Goal: Check status: Check status

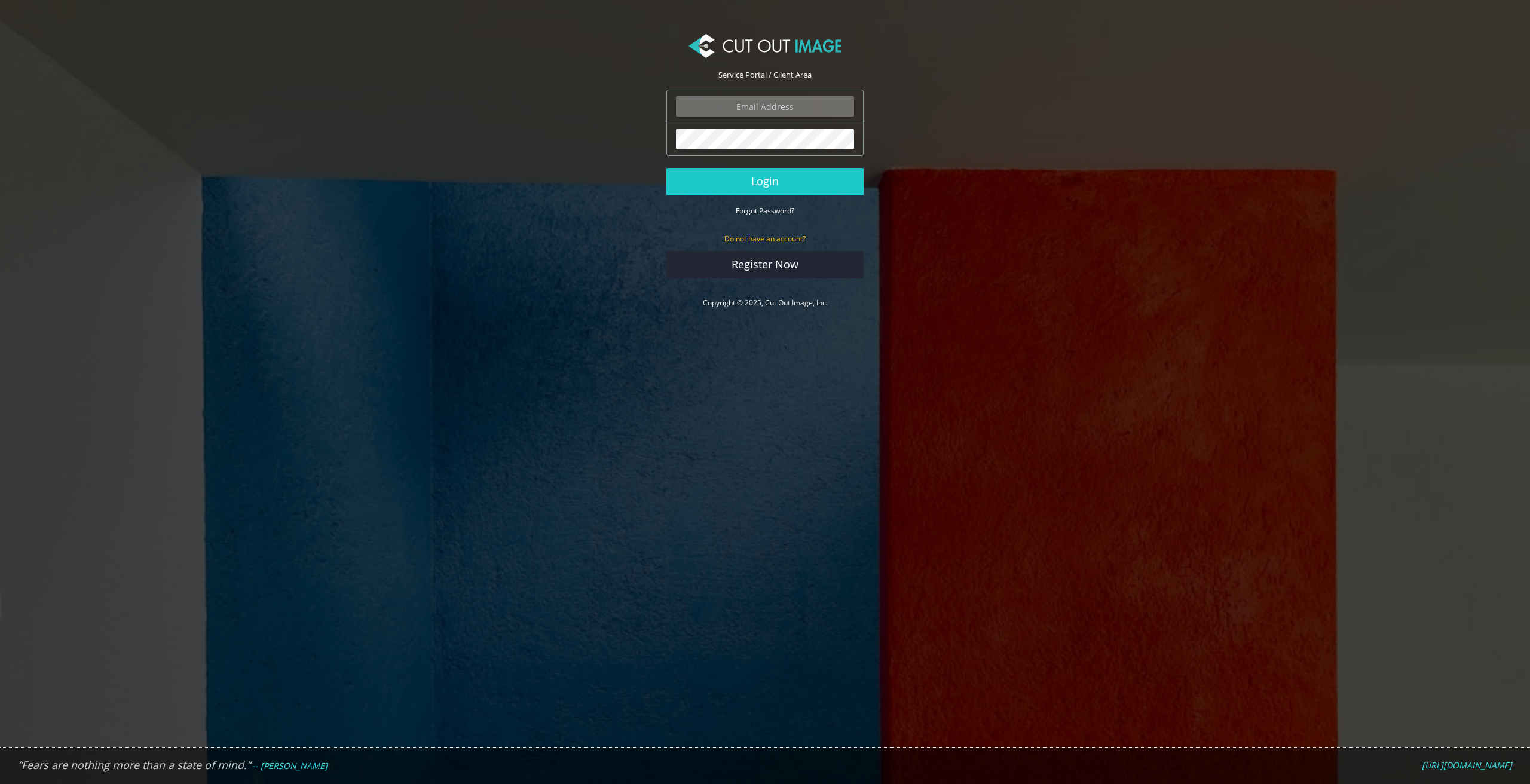
click at [755, 102] on input "email" at bounding box center [765, 106] width 178 height 20
click at [0, 326] on com-1password-button at bounding box center [0, 326] width 0 height 0
type input "andy@oneillaustralia.com.au"
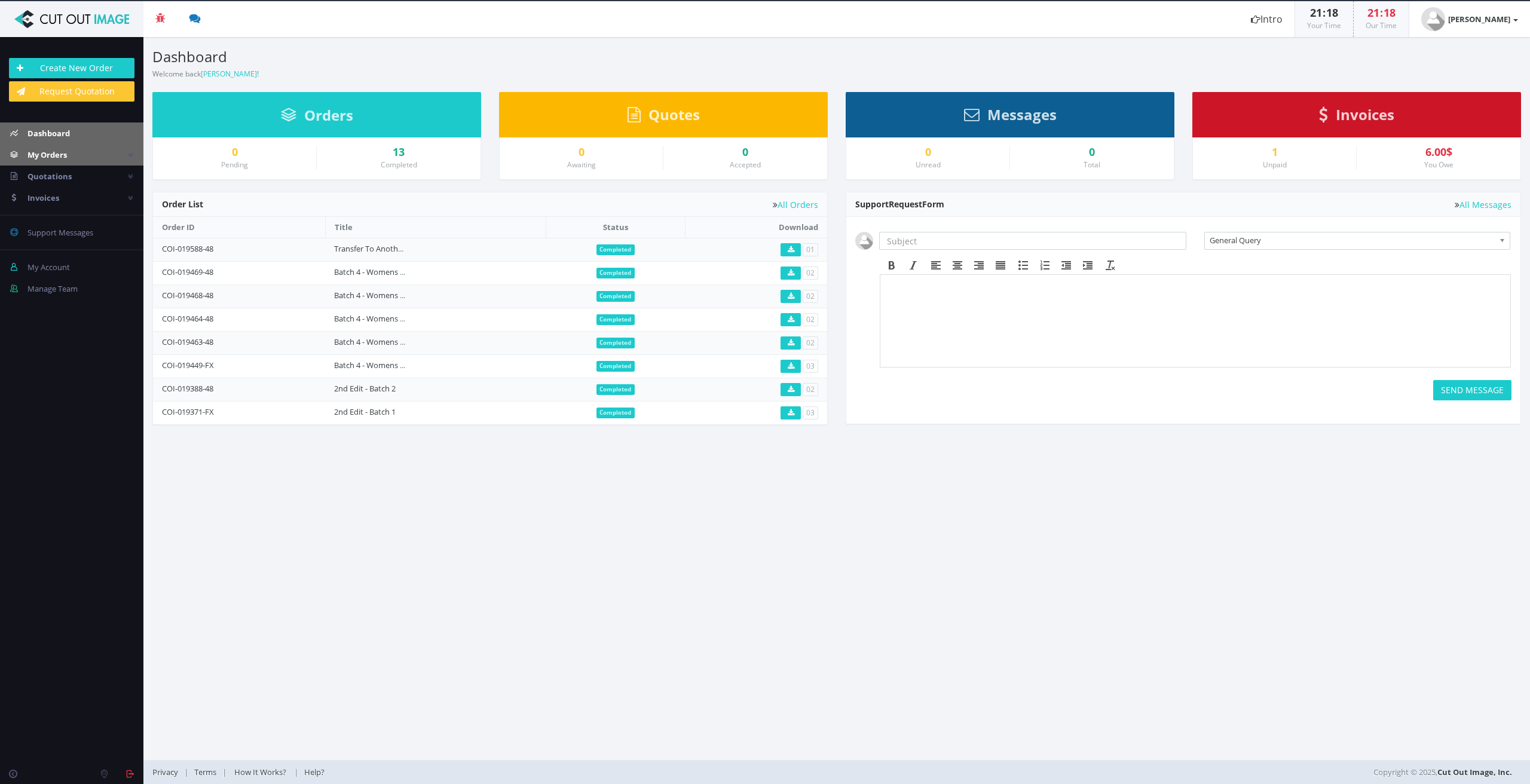
click at [46, 160] on span "My Orders" at bounding box center [47, 154] width 40 height 10
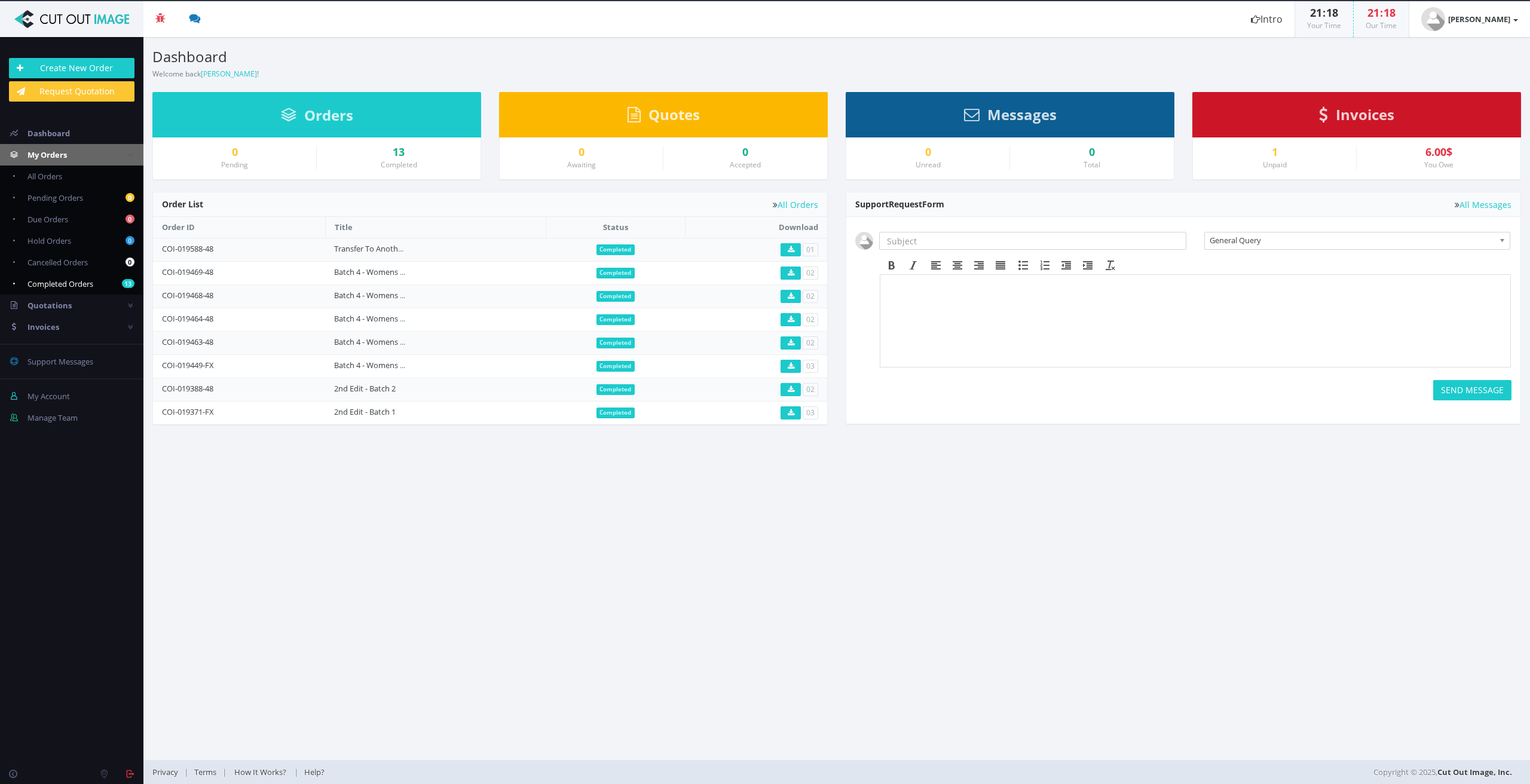
click at [65, 280] on span "Completed Orders" at bounding box center [60, 283] width 66 height 10
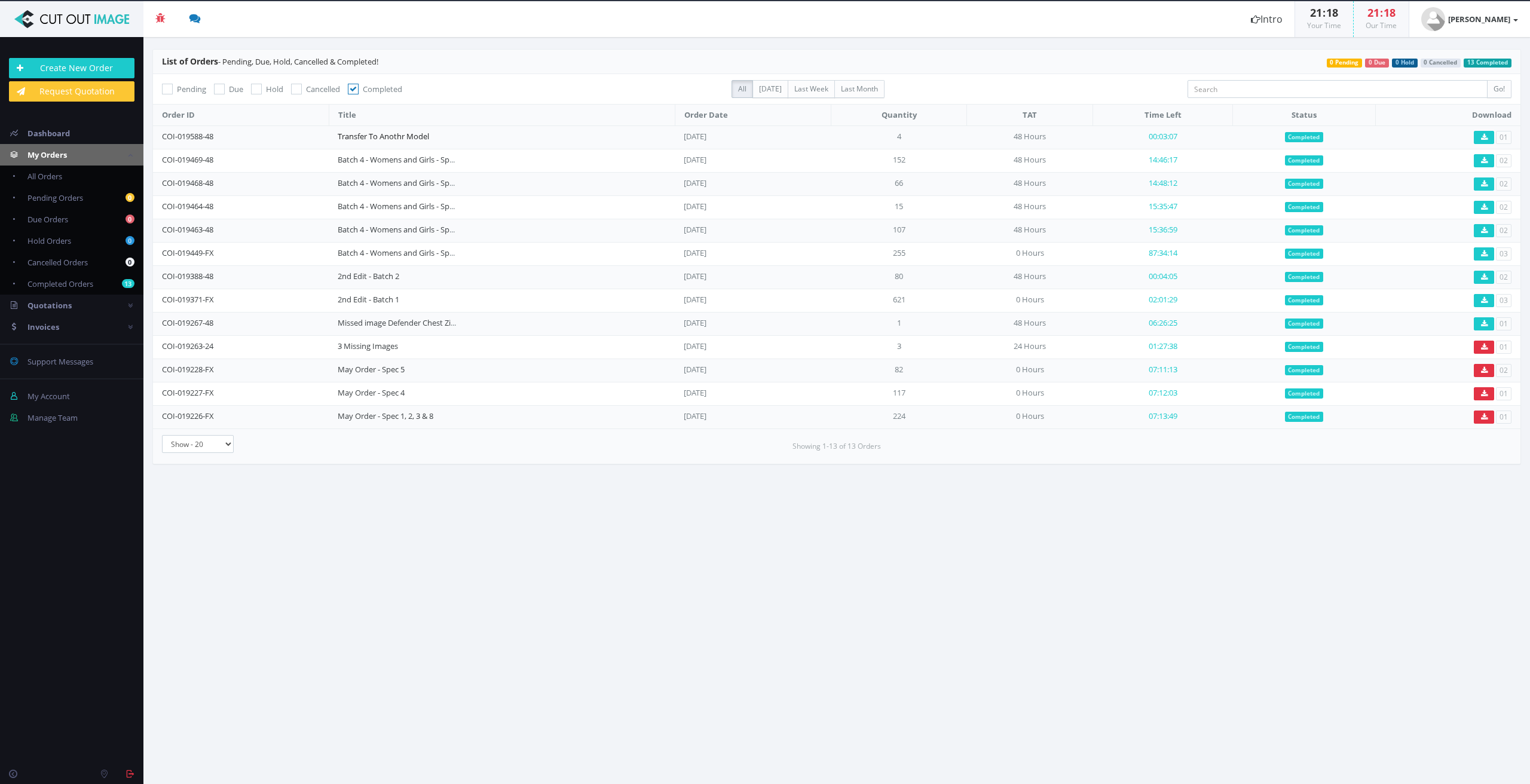
click at [411, 135] on link "Transfer To Anothr Model" at bounding box center [383, 136] width 91 height 10
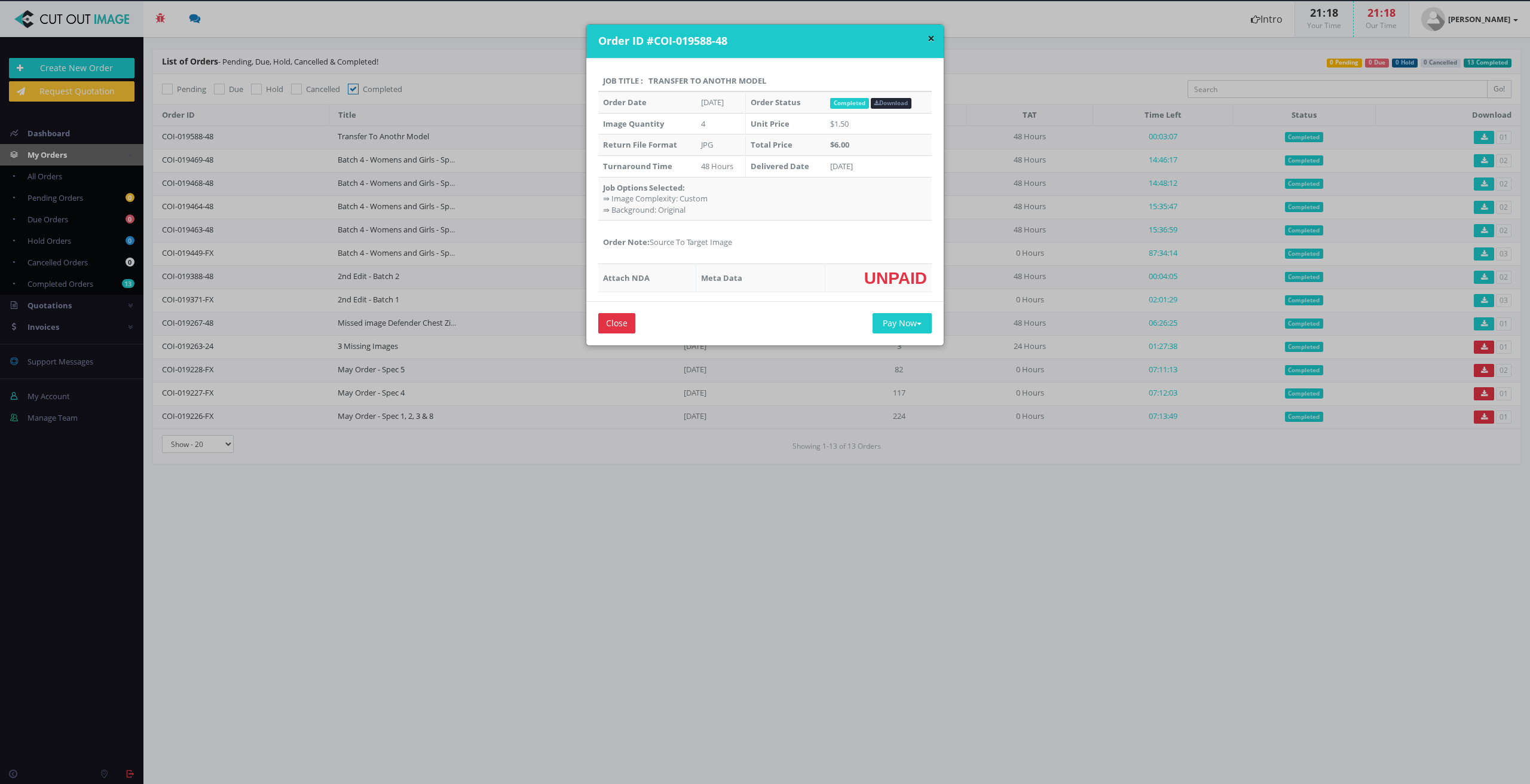
click at [627, 319] on input "Close" at bounding box center [617, 323] width 37 height 20
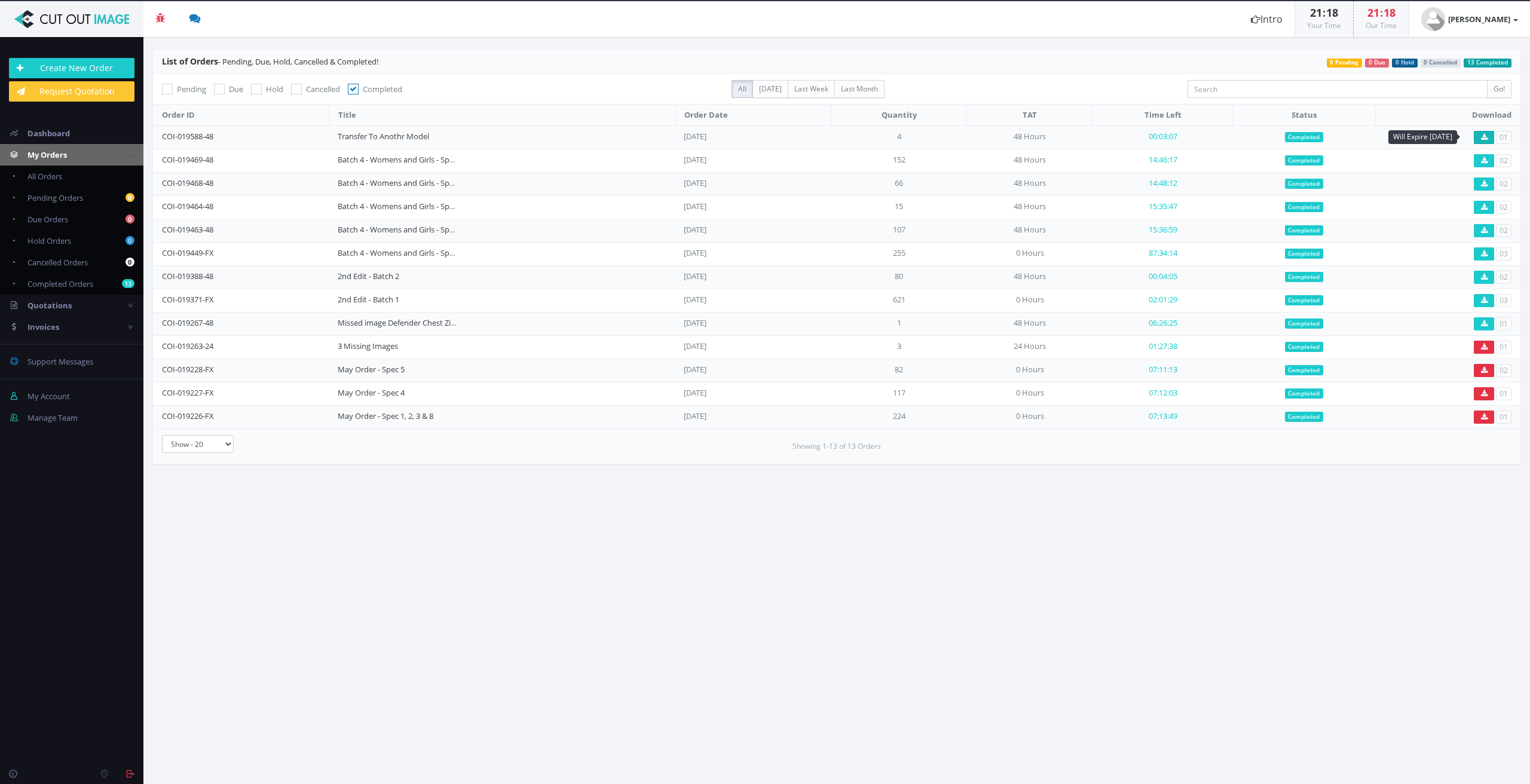
click at [1483, 137] on icon at bounding box center [1484, 137] width 6 height 7
drag, startPoint x: 697, startPoint y: 137, endPoint x: 382, endPoint y: 136, distance: 315.0
click at [696, 138] on td "[DATE]" at bounding box center [753, 137] width 156 height 23
click at [350, 137] on link "Transfer To Anothr Model" at bounding box center [383, 136] width 91 height 10
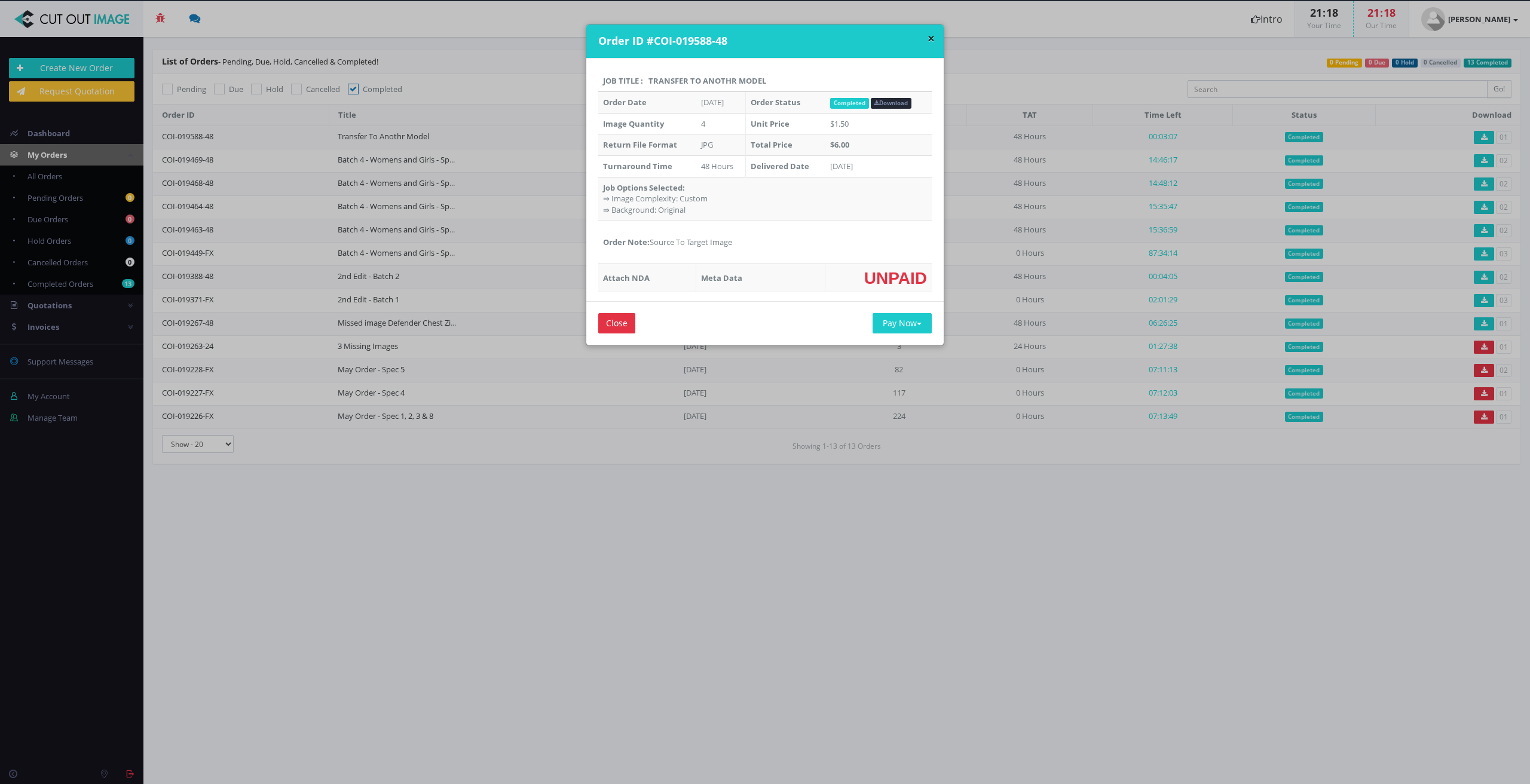
click at [603, 319] on input "Close" at bounding box center [617, 323] width 37 height 20
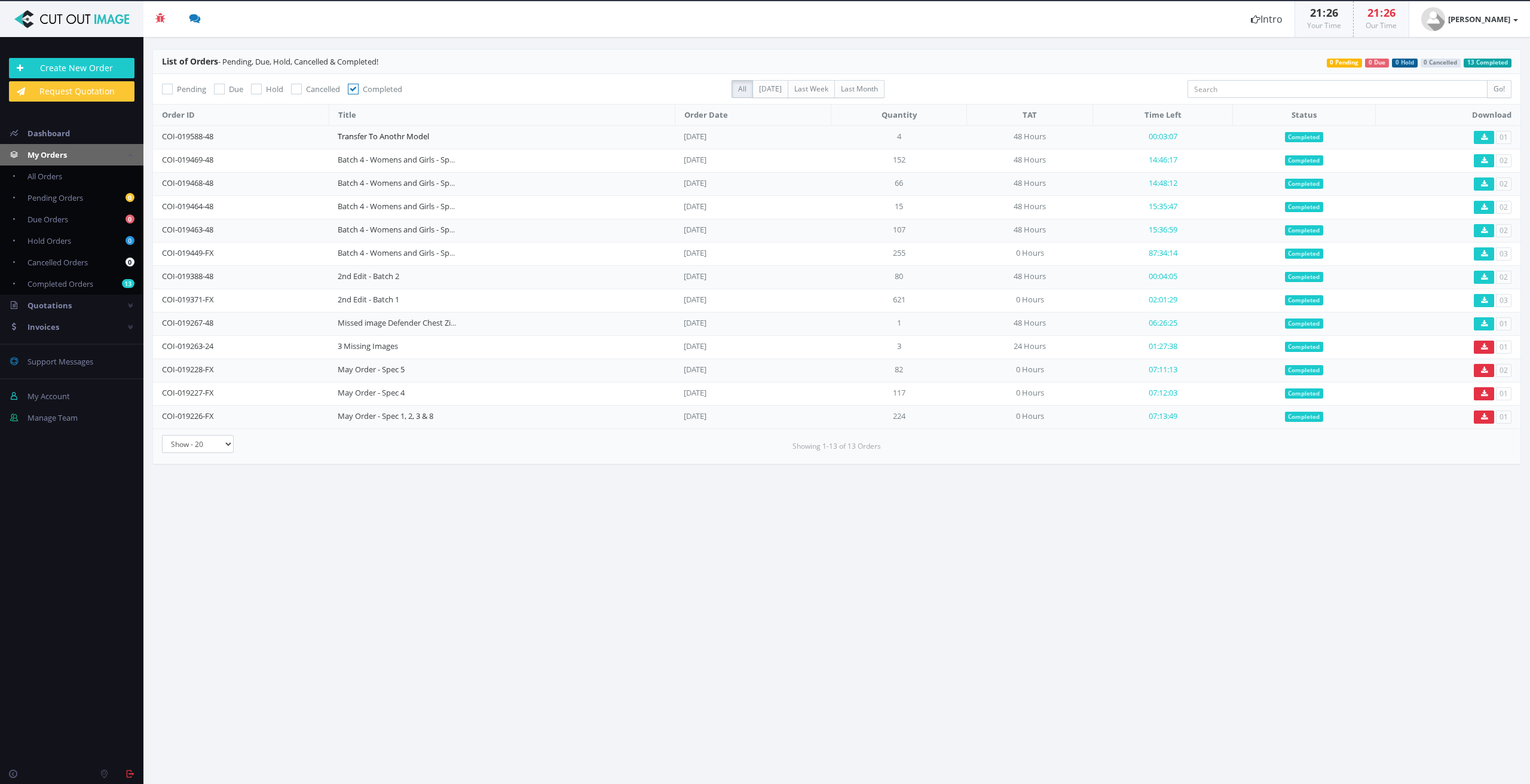
click at [387, 136] on link "Transfer To Anothr Model" at bounding box center [383, 136] width 91 height 10
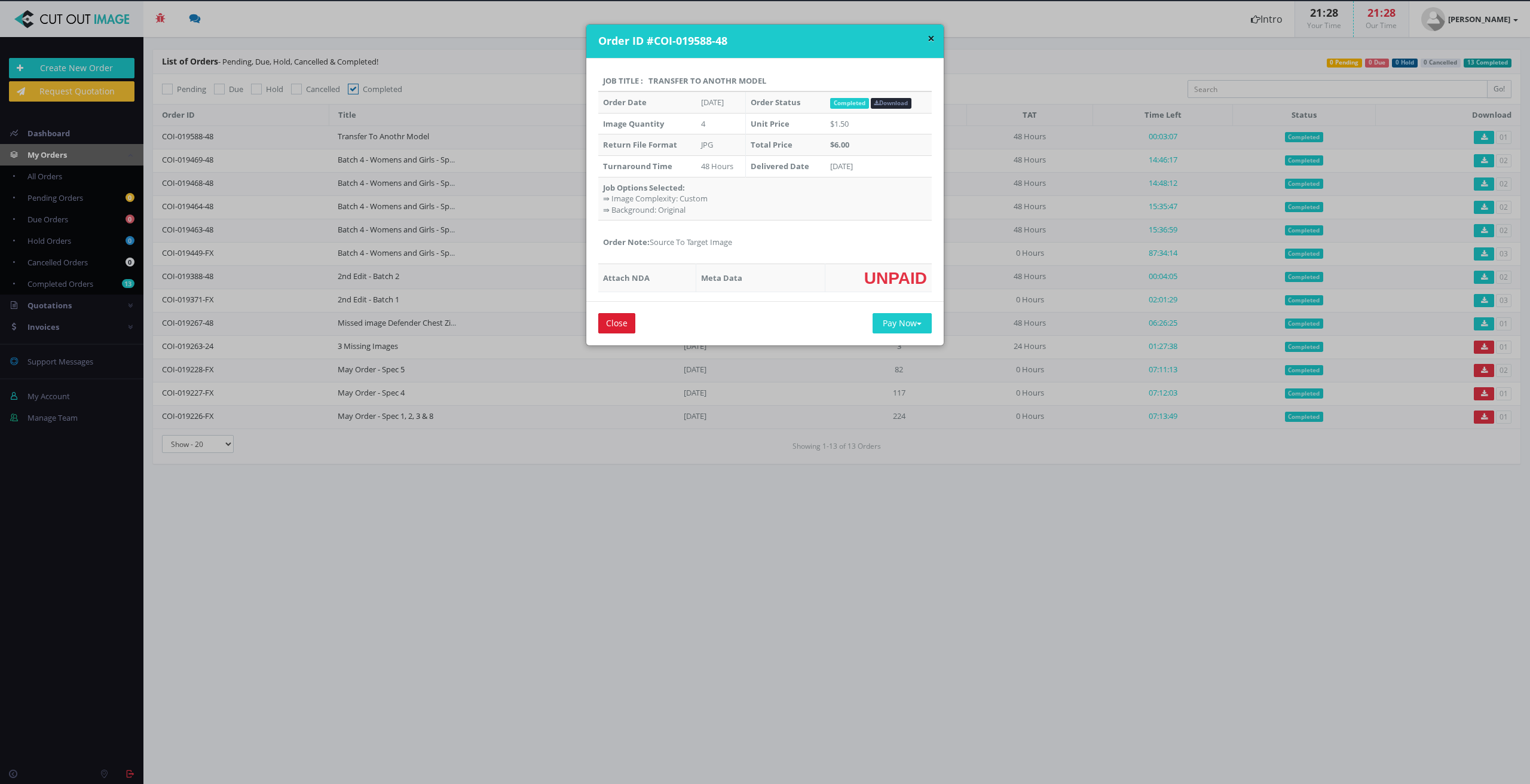
click at [621, 317] on input "Close" at bounding box center [617, 323] width 37 height 20
